Goal: Check status: Check status

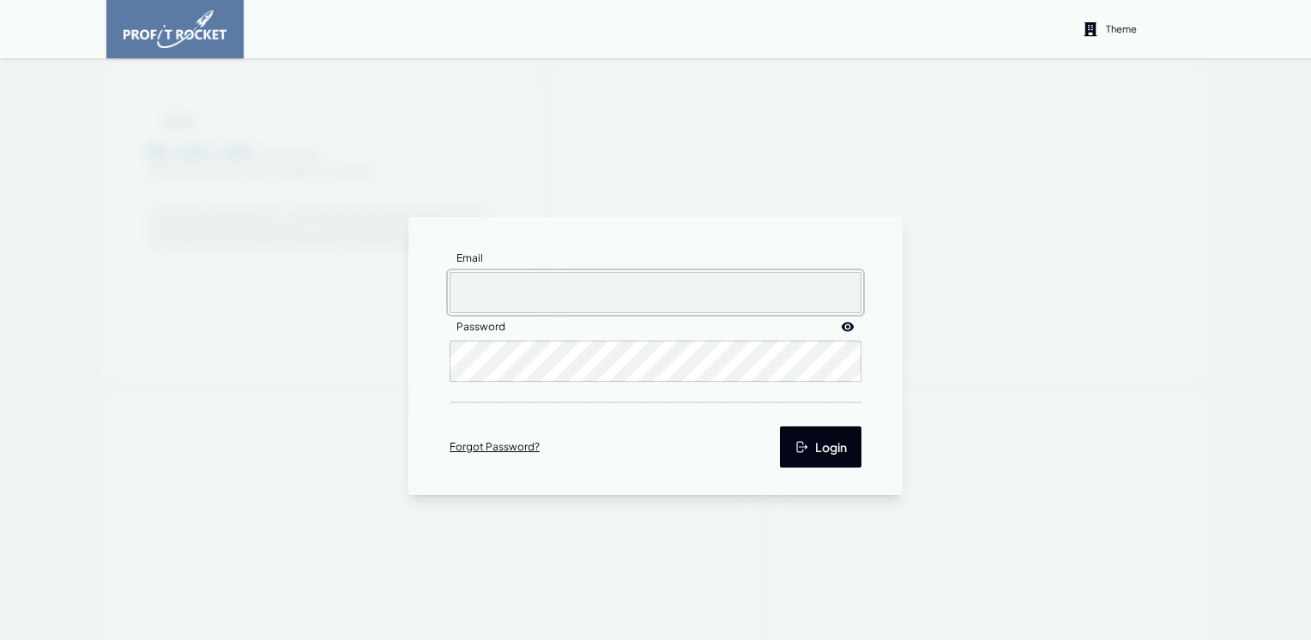
type input "[EMAIL_ADDRESS][DOMAIN_NAME]"
drag, startPoint x: 808, startPoint y: 458, endPoint x: 776, endPoint y: 439, distance: 38.1
click at [809, 457] on button "Login" at bounding box center [821, 447] width 82 height 41
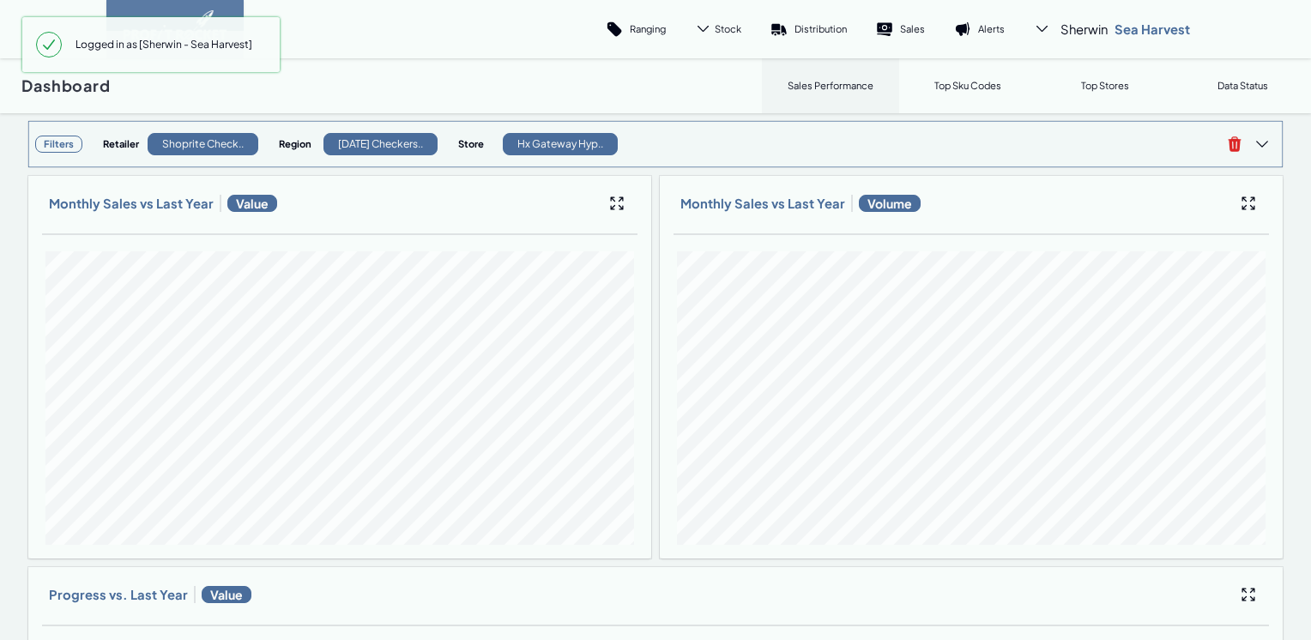
click at [58, 147] on h3 "Filters" at bounding box center [58, 144] width 47 height 17
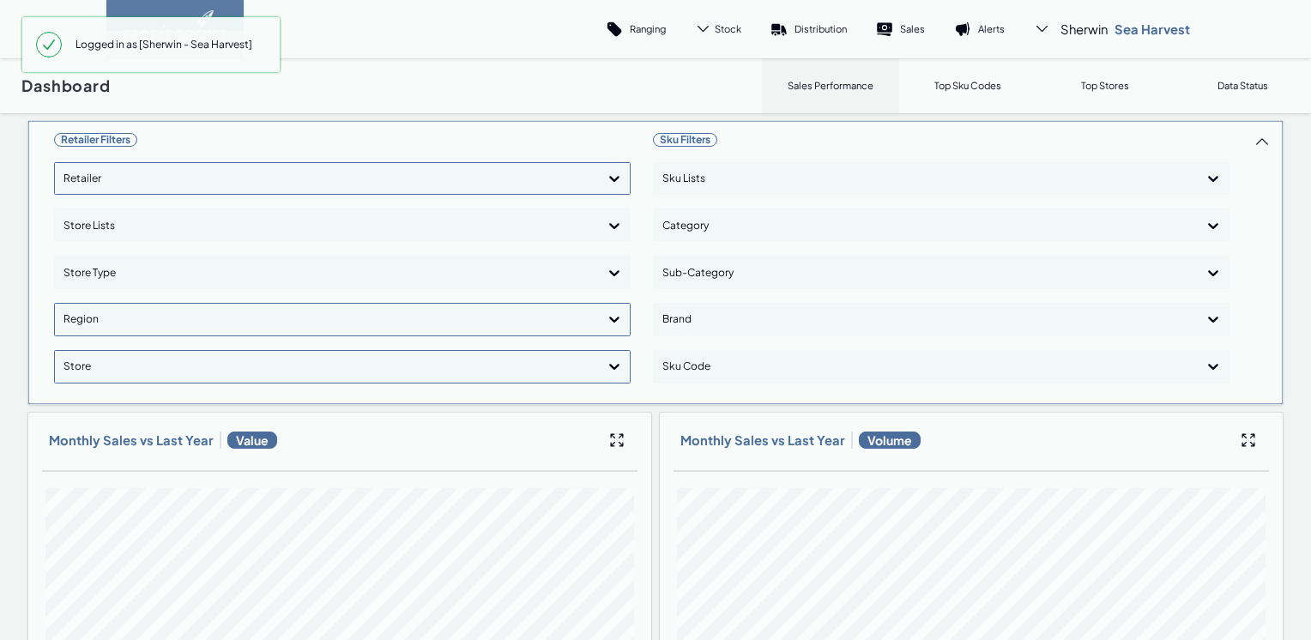
click at [167, 184] on div at bounding box center [327, 178] width 527 height 25
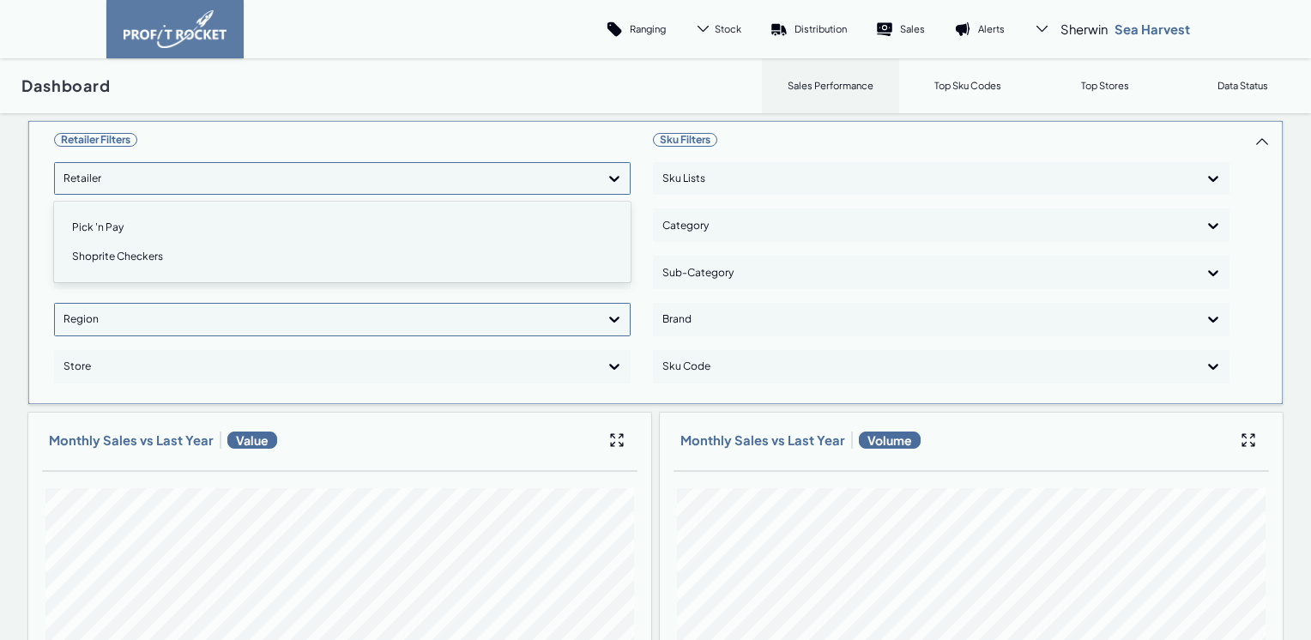
click at [96, 256] on div "Shoprite Checkers" at bounding box center [342, 256] width 561 height 29
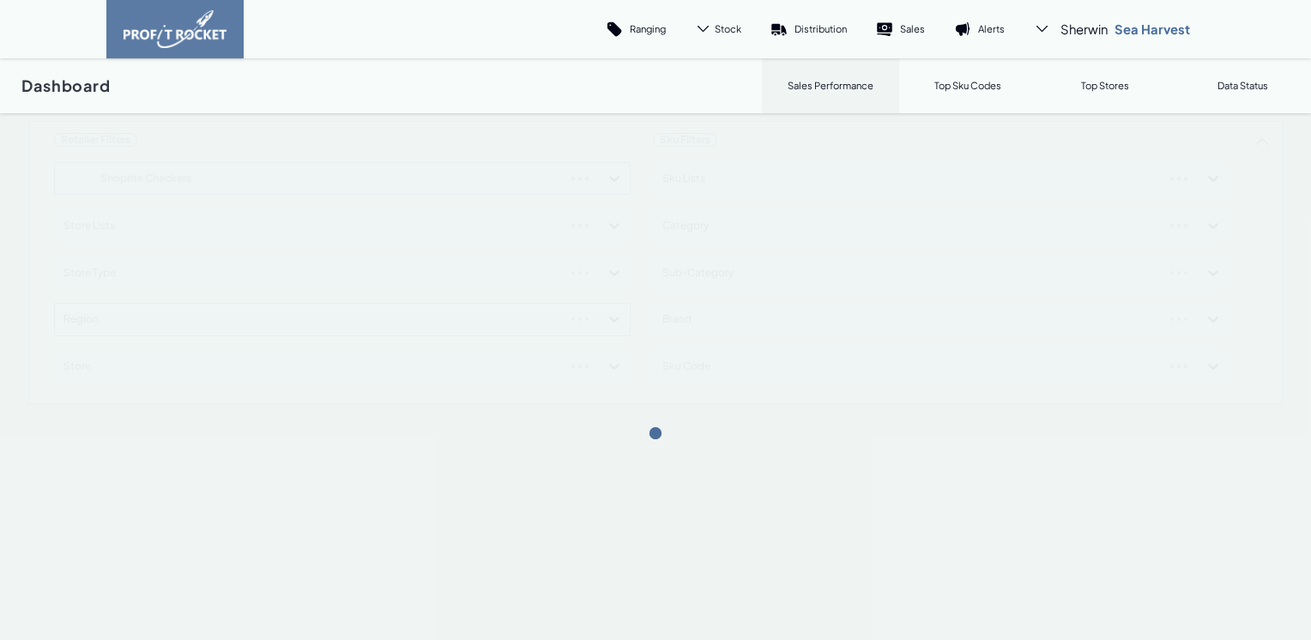
click at [603, 177] on div "Retailer Filters Shoprite Checkers Store Lists Store Type Region Store Sku Filt…" at bounding box center [655, 262] width 1256 height 285
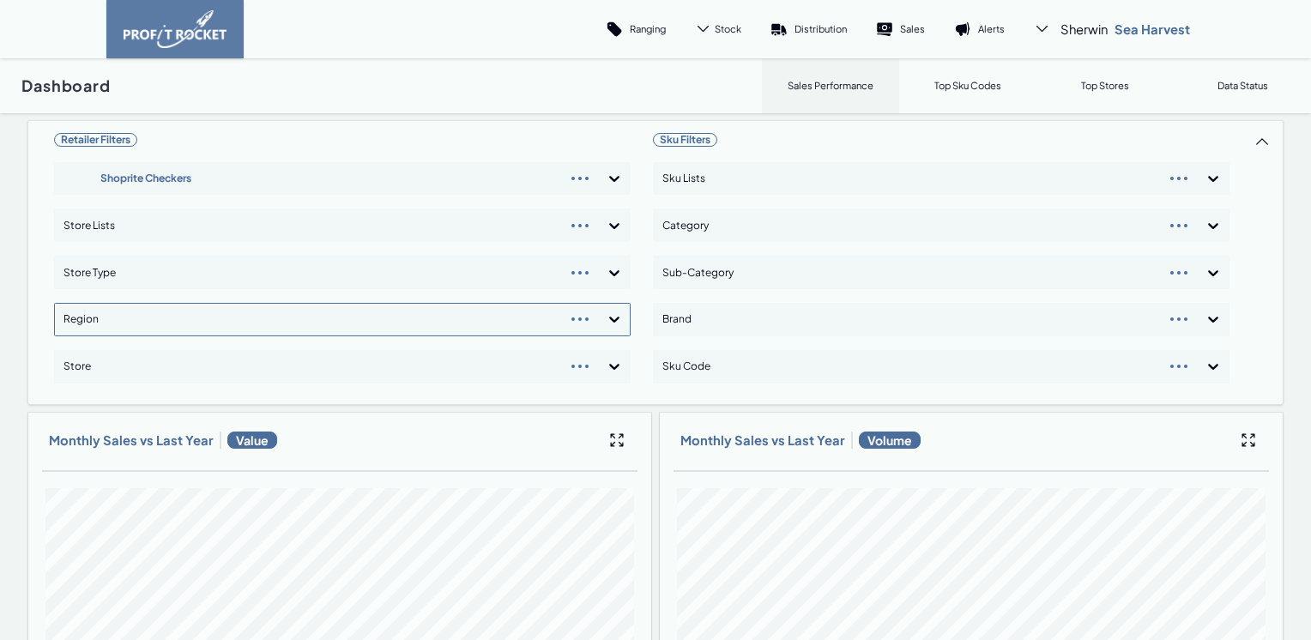
click at [608, 323] on icon at bounding box center [614, 319] width 17 height 17
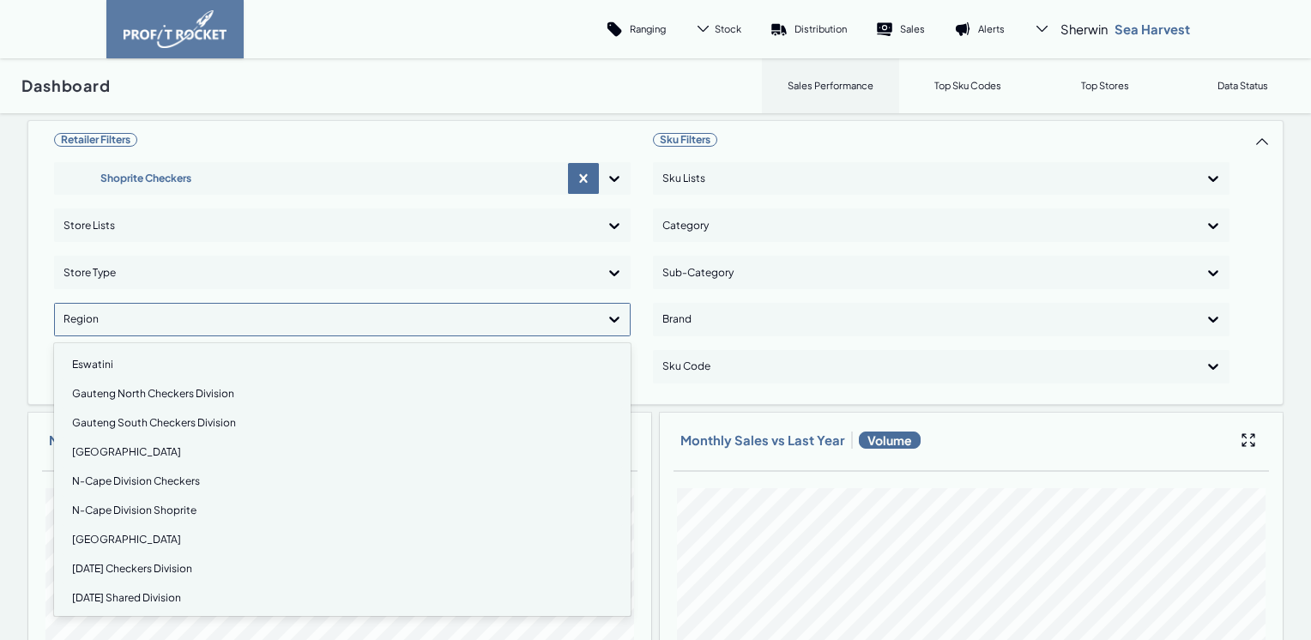
scroll to position [172, 0]
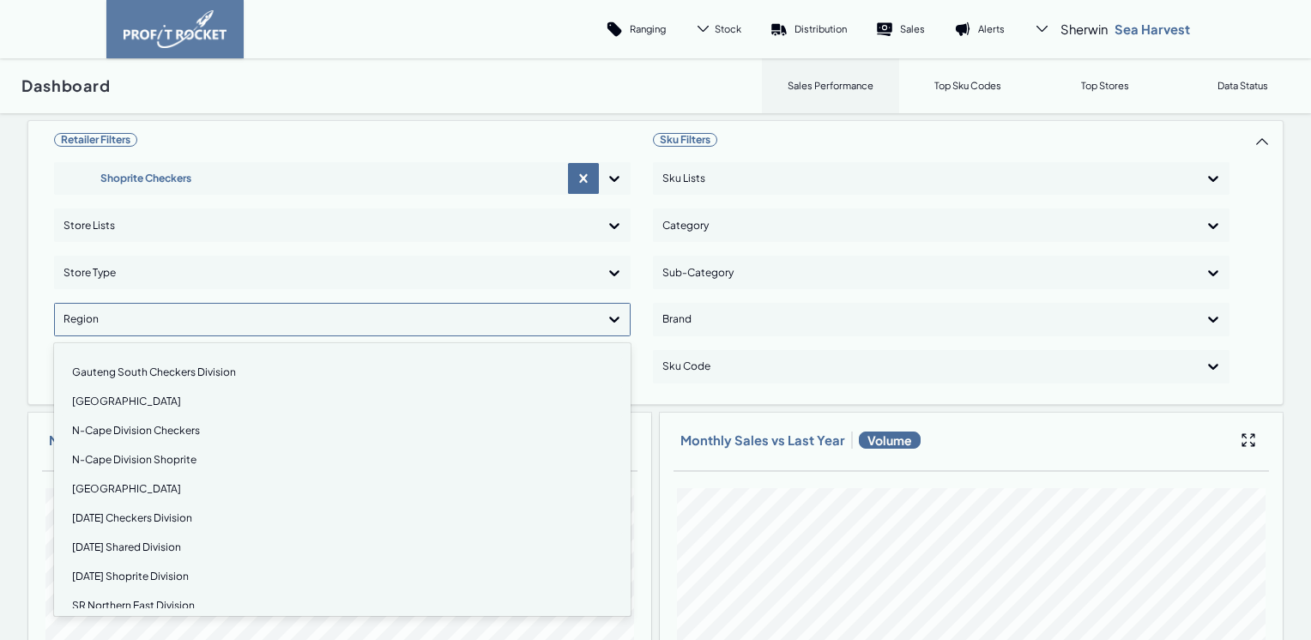
click at [125, 574] on div "[DATE] Shoprite Division" at bounding box center [342, 576] width 561 height 29
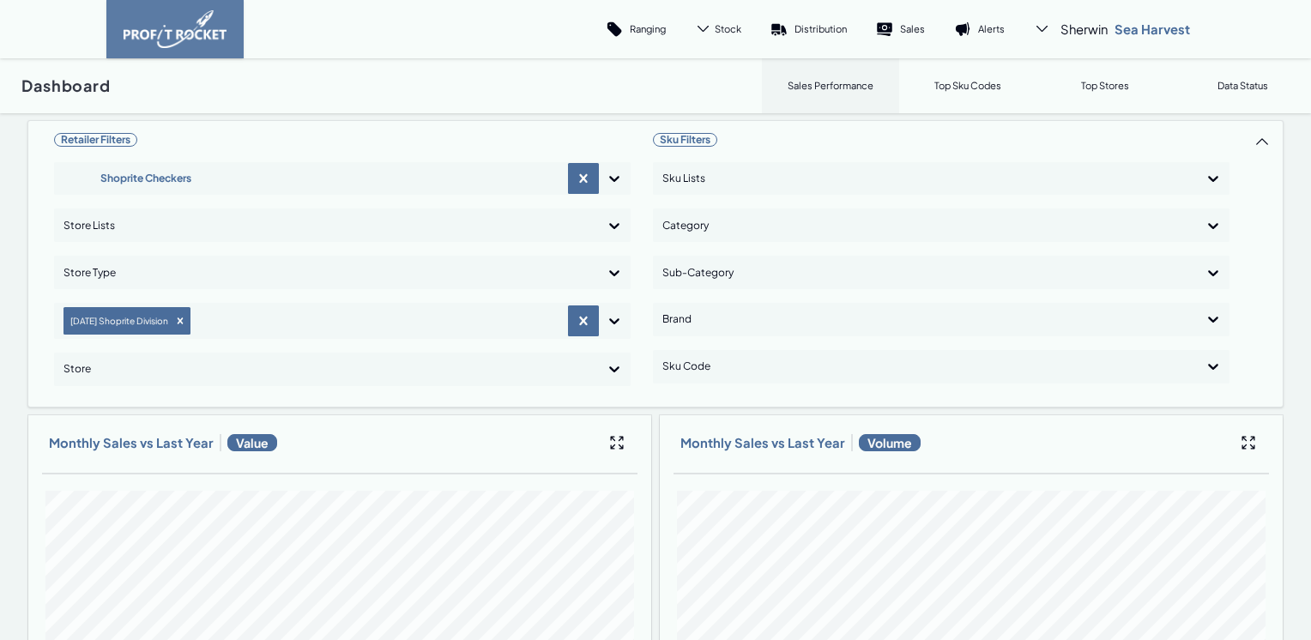
click at [610, 371] on icon at bounding box center [614, 370] width 10 height 6
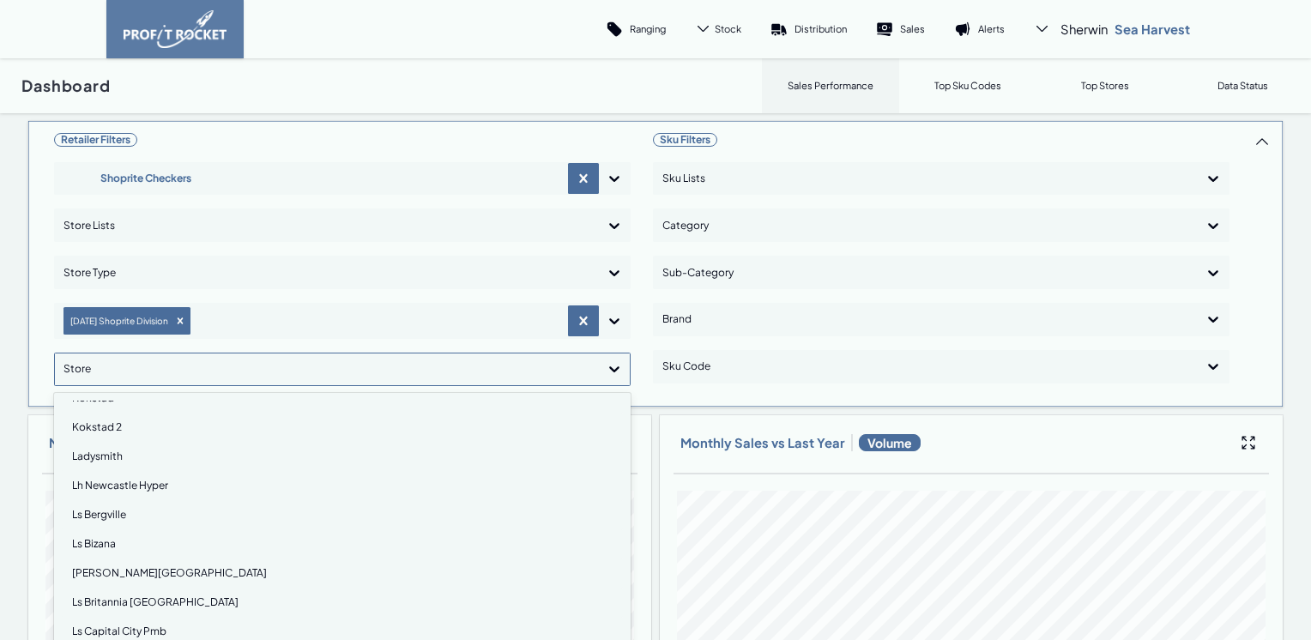
scroll to position [515, 0]
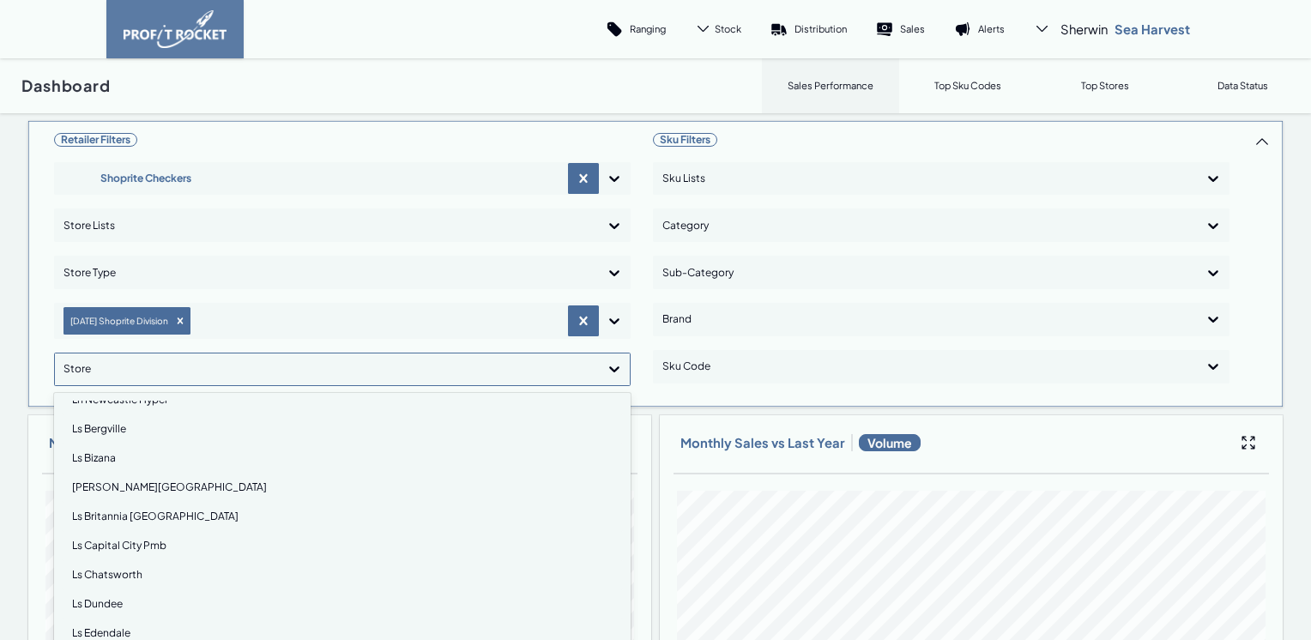
click at [122, 575] on div "Ls Chatsworth" at bounding box center [342, 574] width 561 height 29
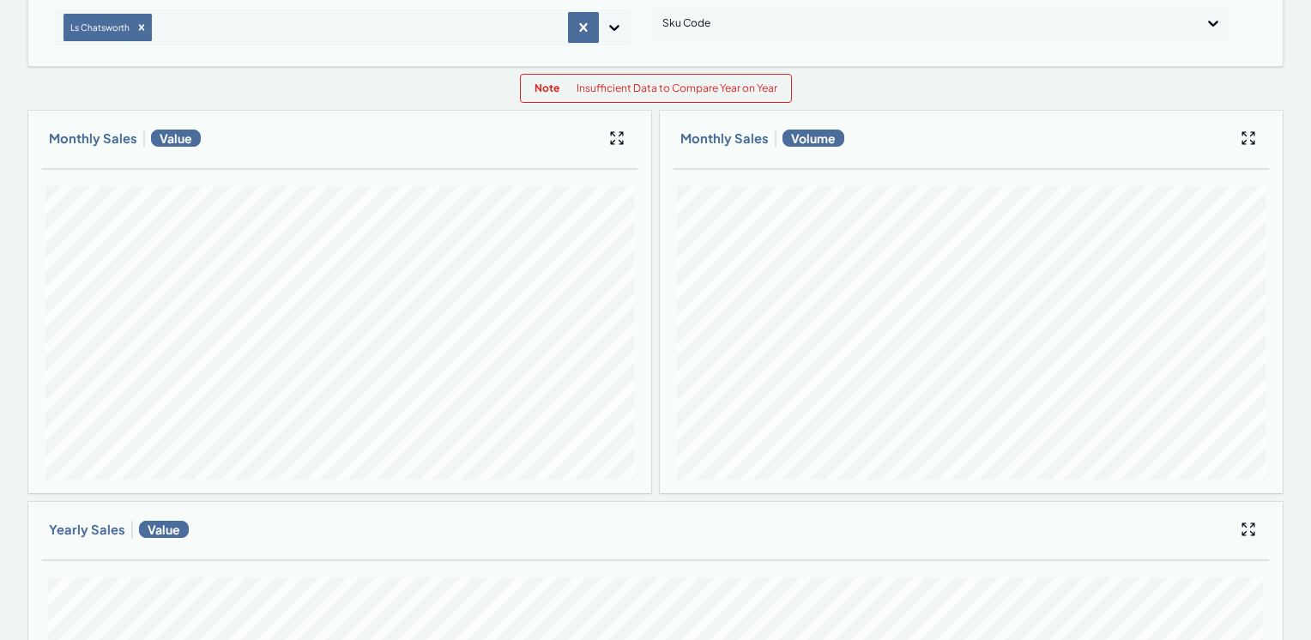
scroll to position [0, 0]
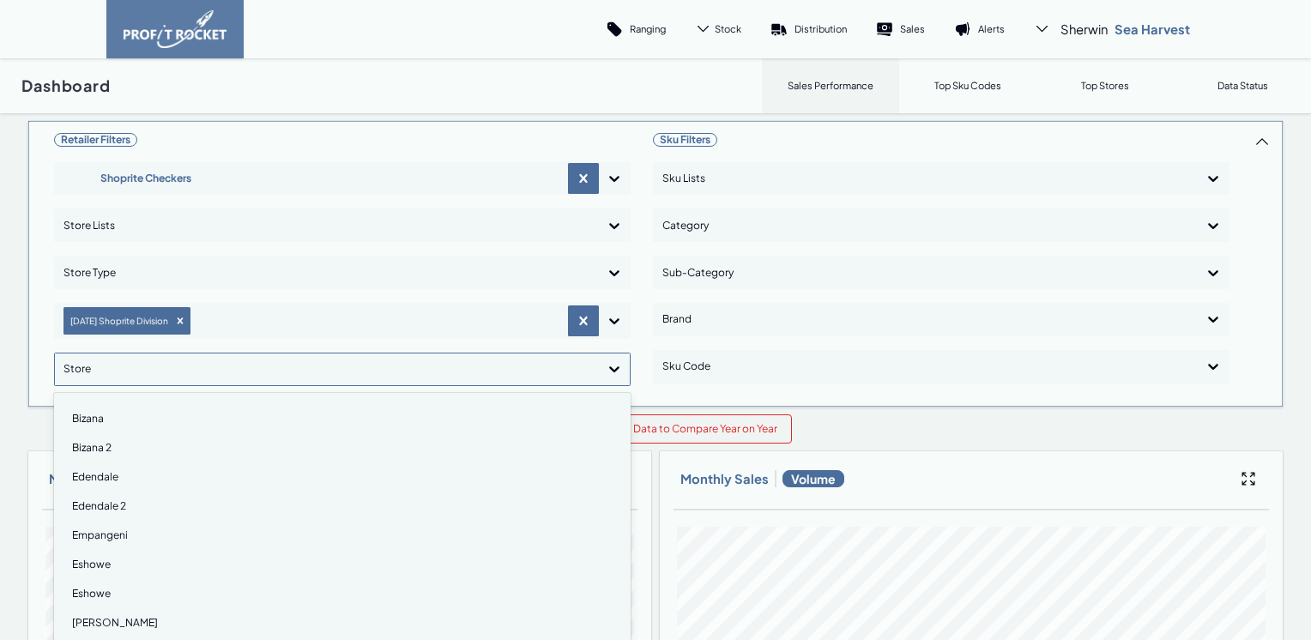
click at [611, 369] on icon at bounding box center [614, 370] width 10 height 6
click at [124, 565] on div "Sc Chatsworth" at bounding box center [342, 564] width 561 height 29
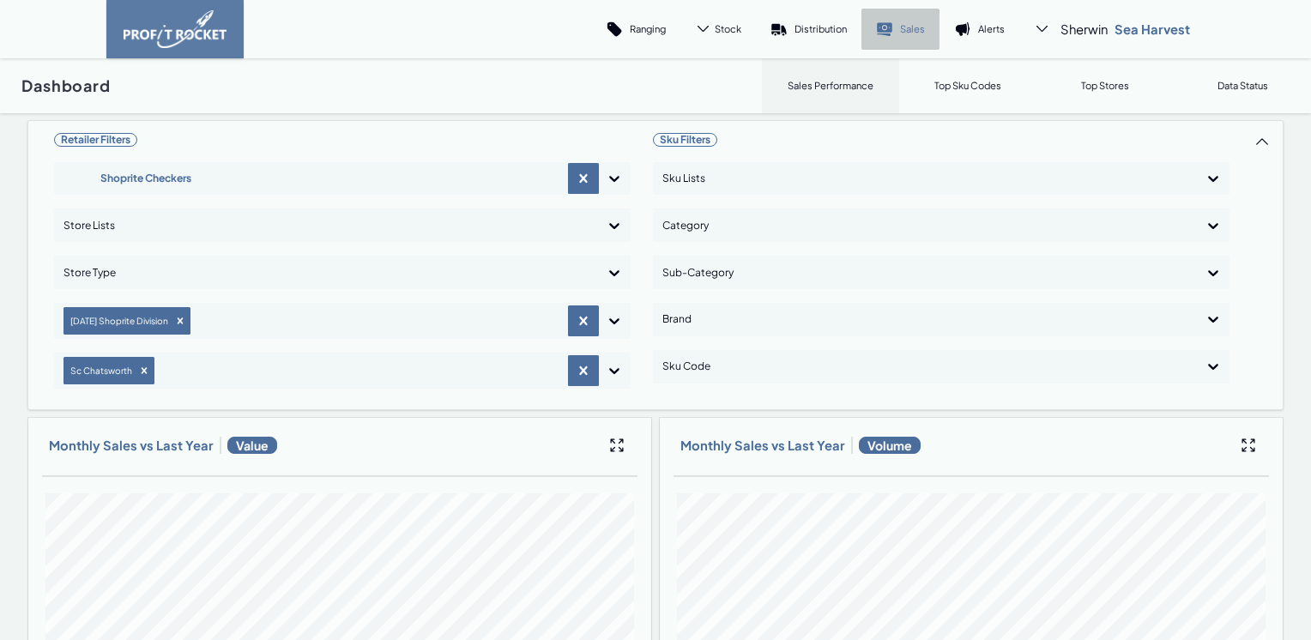
click at [894, 26] on link "Sales" at bounding box center [901, 29] width 78 height 41
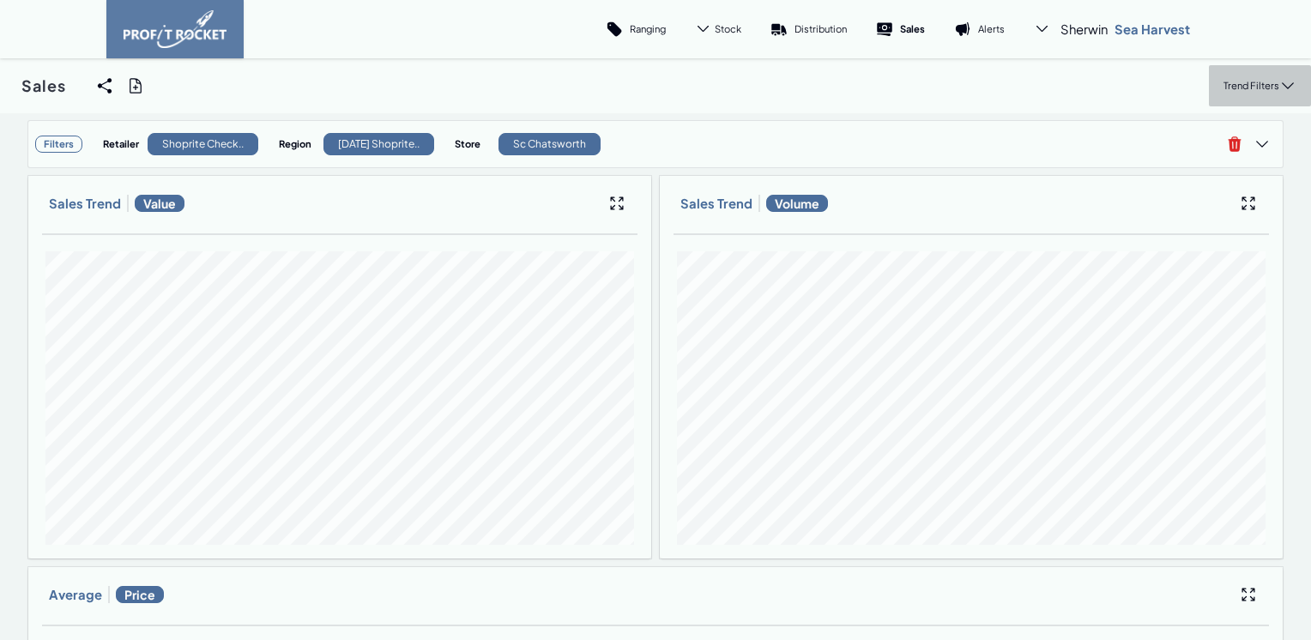
click at [1245, 87] on p "Trend Filters" at bounding box center [1252, 85] width 56 height 13
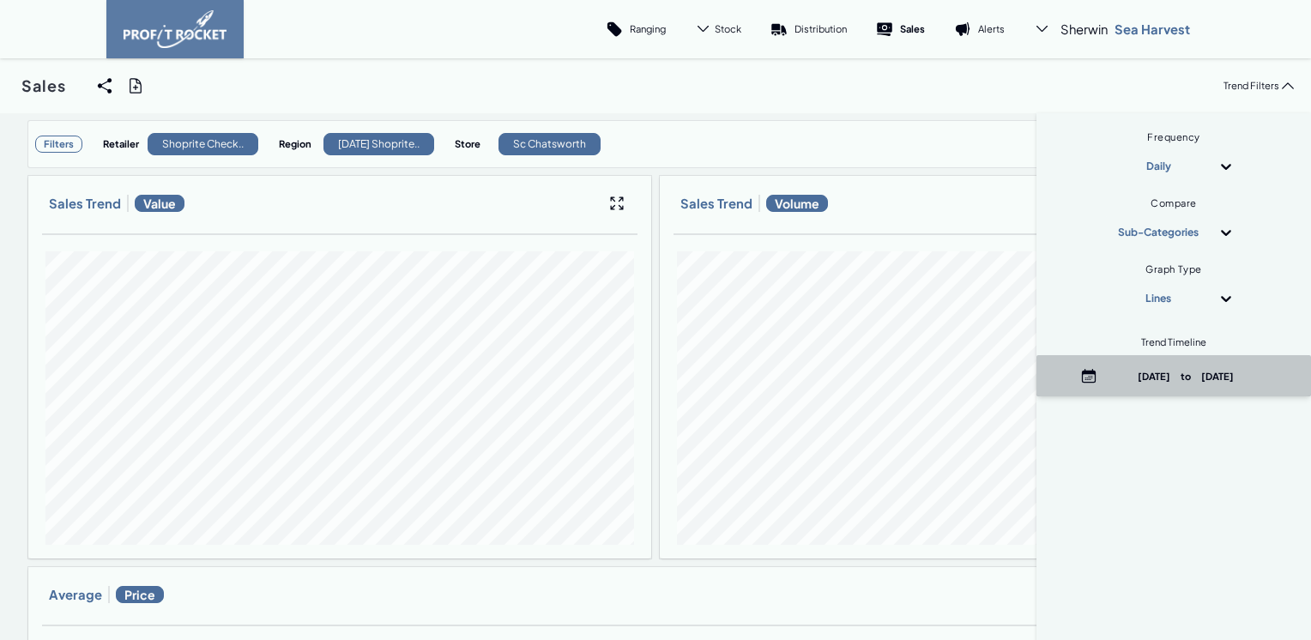
click at [1214, 377] on p "[DATE] to [DATE]" at bounding box center [1186, 376] width 164 height 13
select select "7"
select select "2025"
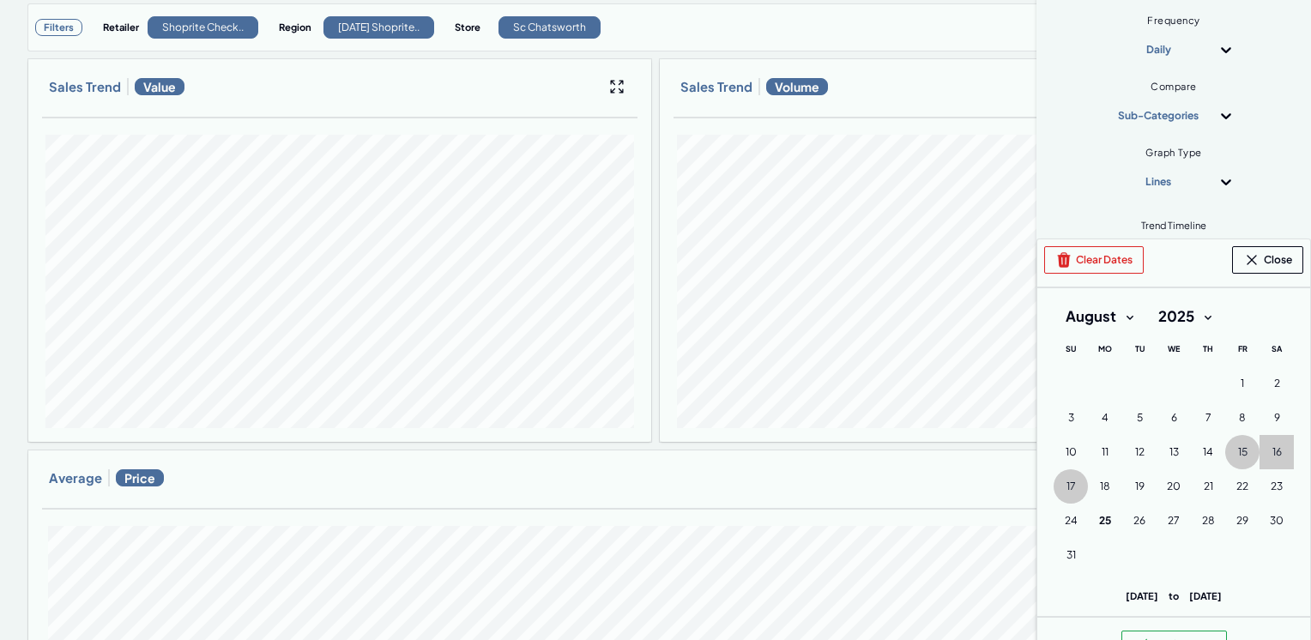
scroll to position [172, 0]
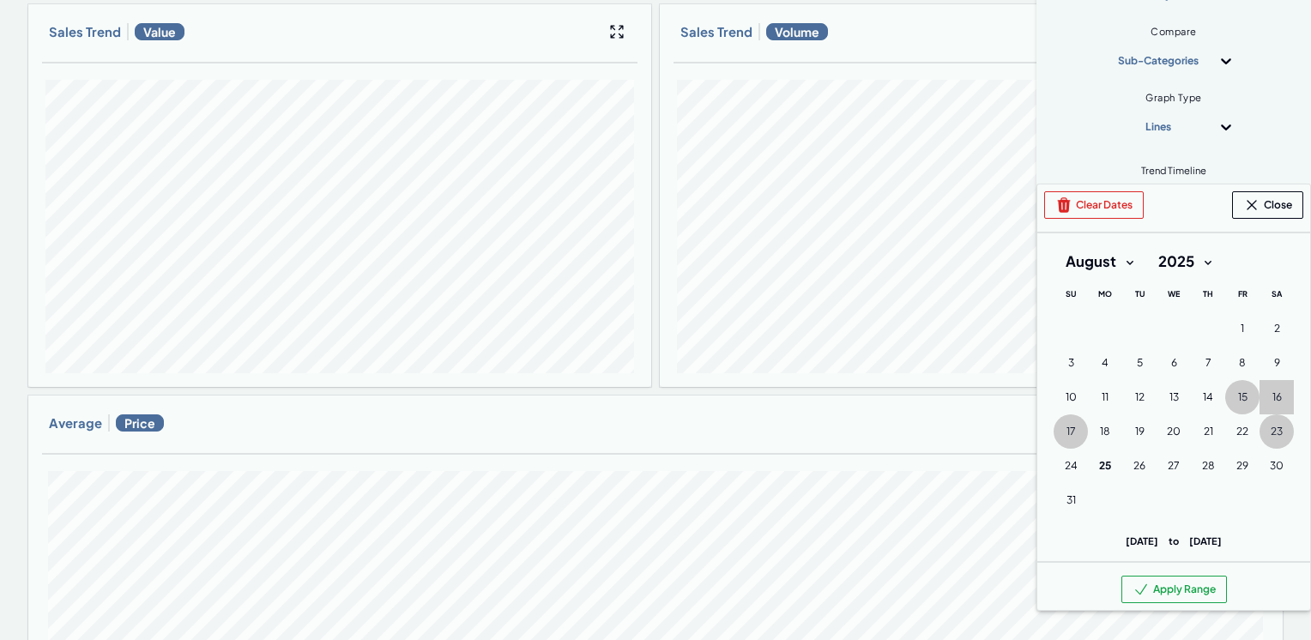
click at [1271, 435] on span "23" at bounding box center [1277, 432] width 12 height 14
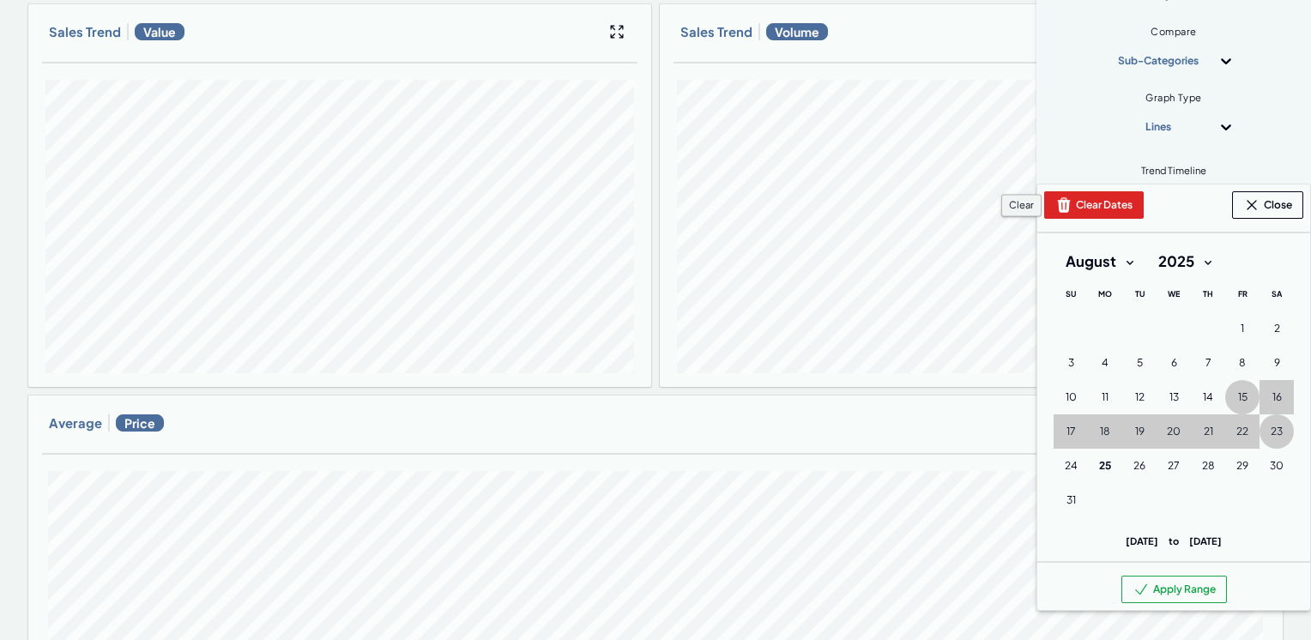
click at [1072, 208] on button "Clear Dates" at bounding box center [1094, 204] width 100 height 27
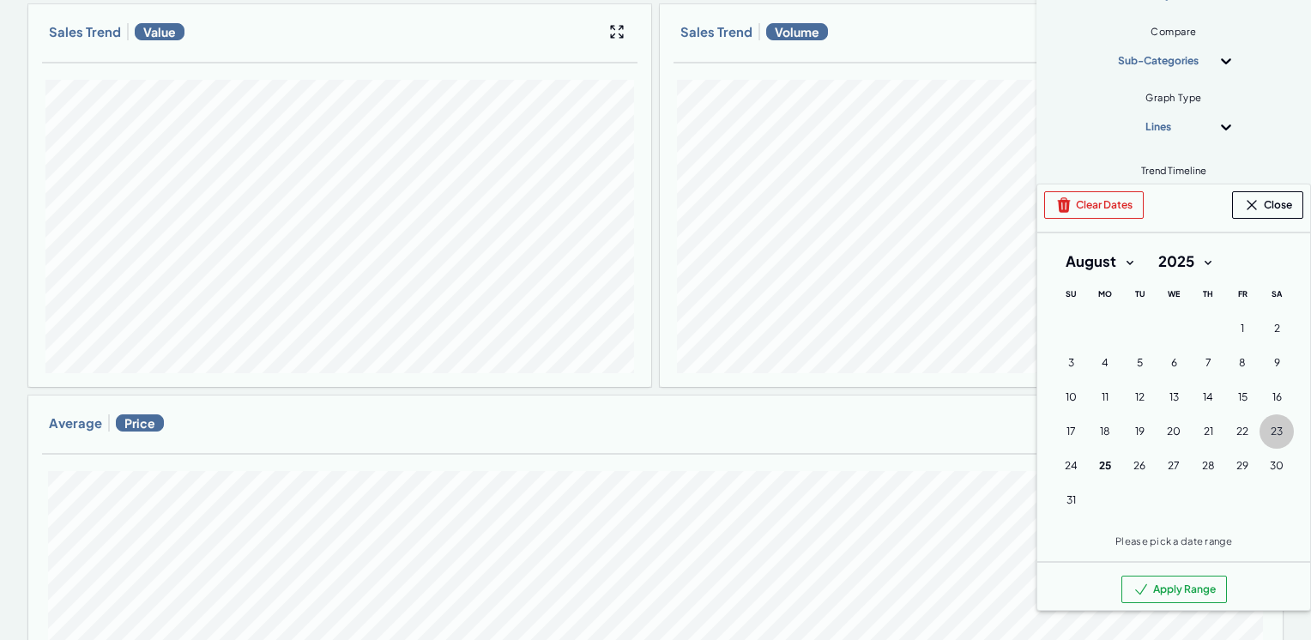
click at [1271, 431] on span "23" at bounding box center [1277, 432] width 12 height 14
click at [1065, 465] on span "24" at bounding box center [1071, 466] width 13 height 14
click at [1164, 590] on button "Apply Range" at bounding box center [1175, 589] width 106 height 27
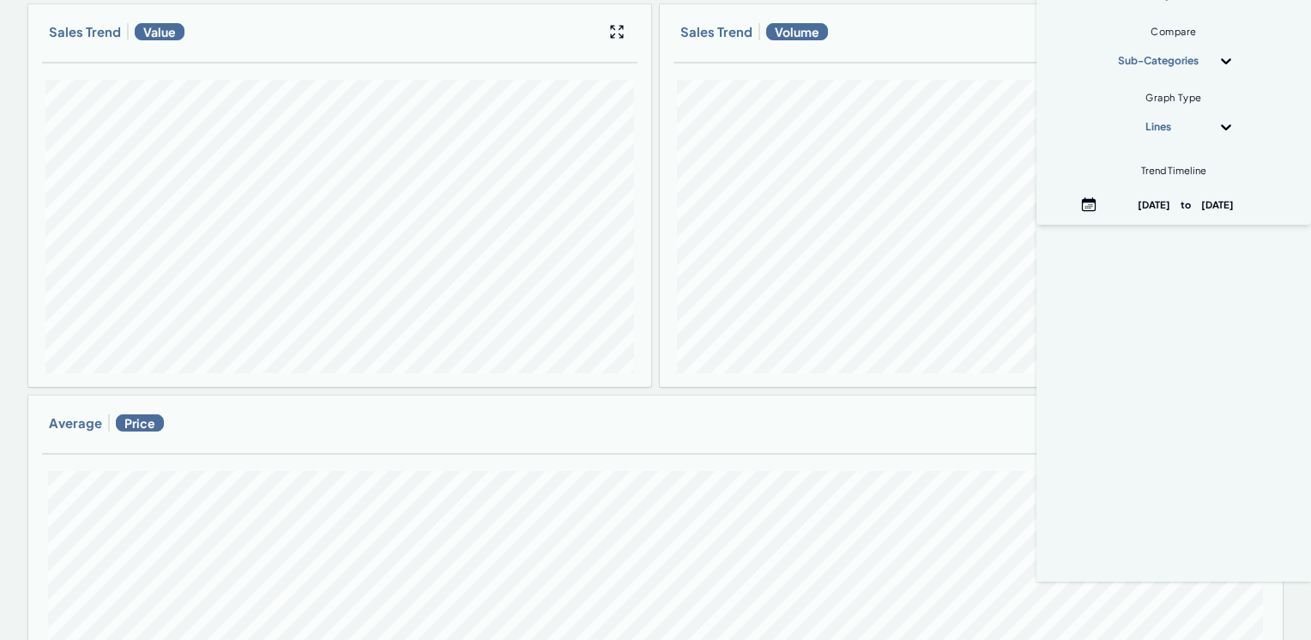
scroll to position [0, 0]
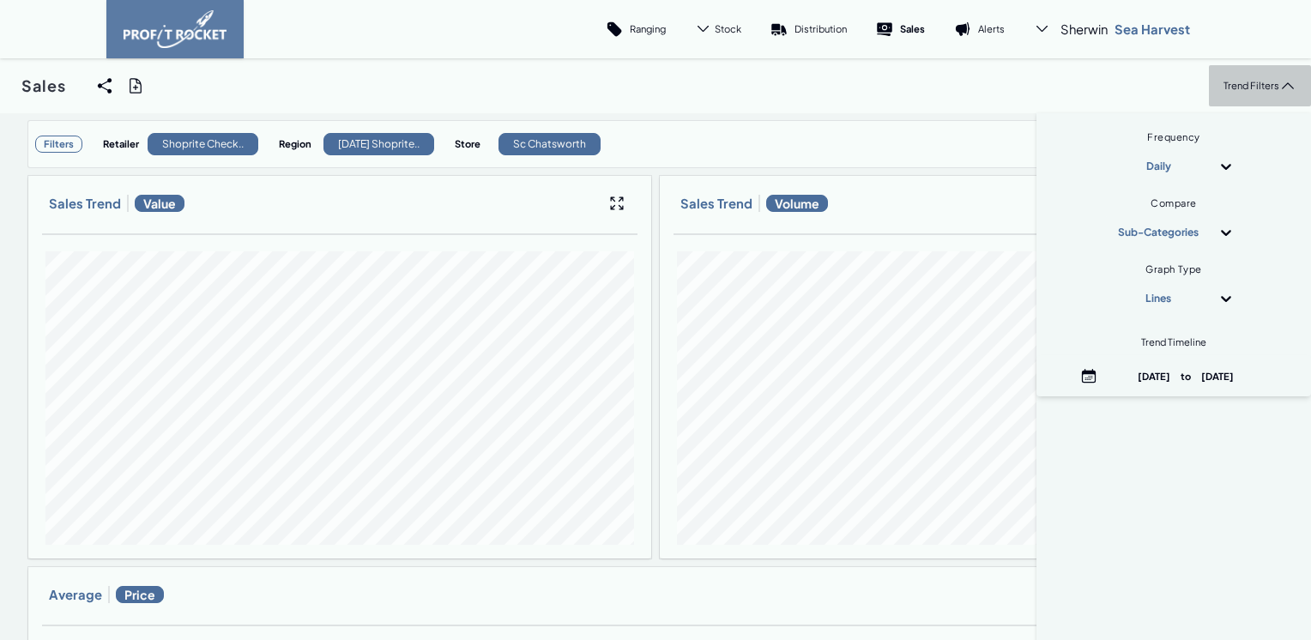
click at [1238, 88] on p "Trend Filters" at bounding box center [1252, 85] width 56 height 13
